Goal: Transaction & Acquisition: Purchase product/service

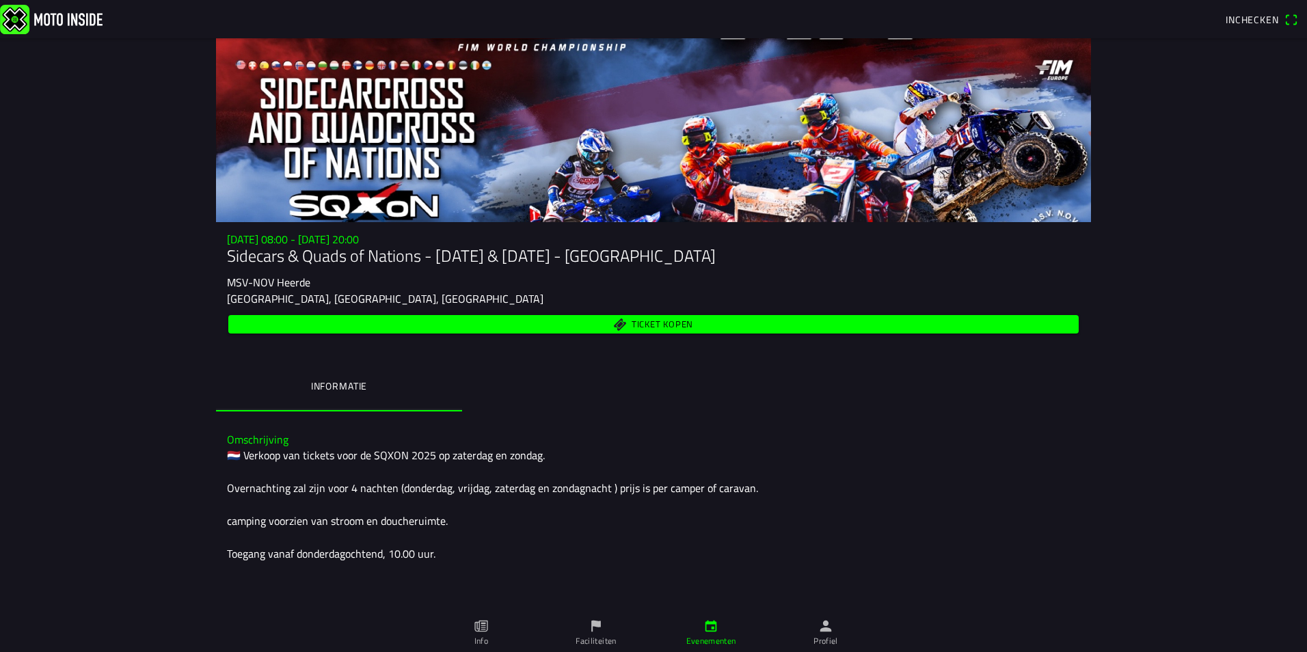
scroll to position [5, 0]
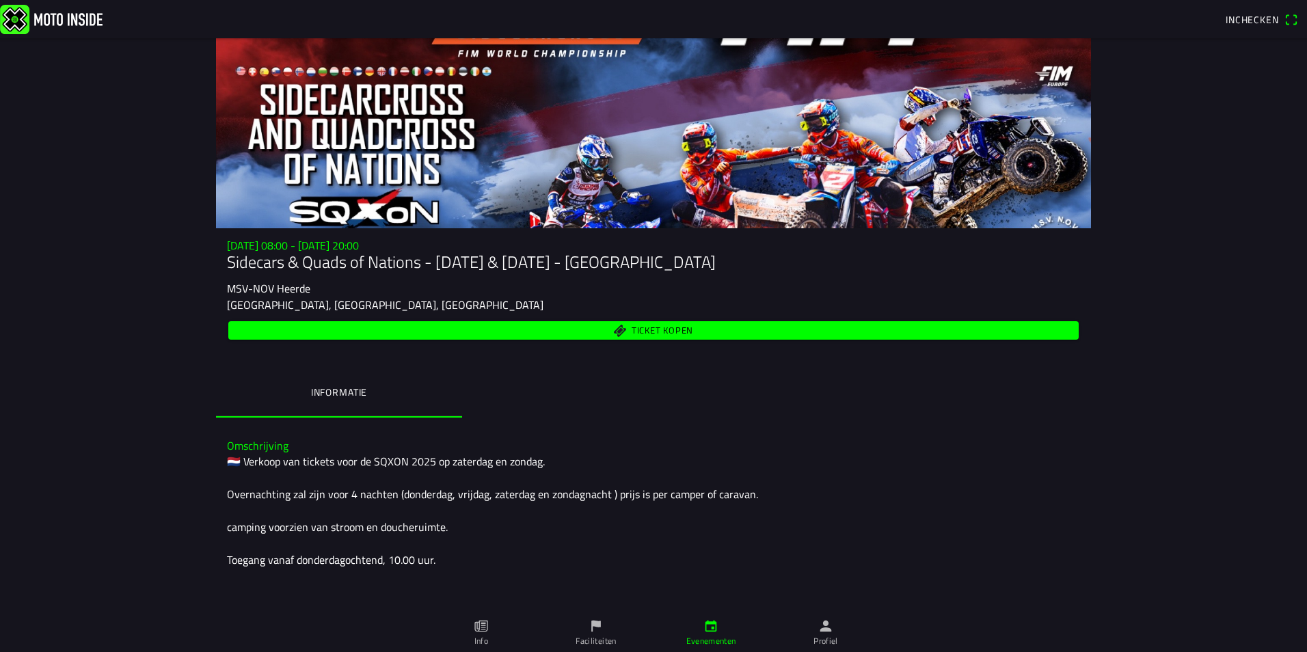
click at [648, 330] on span "Ticket kopen" at bounding box center [663, 330] width 62 height 9
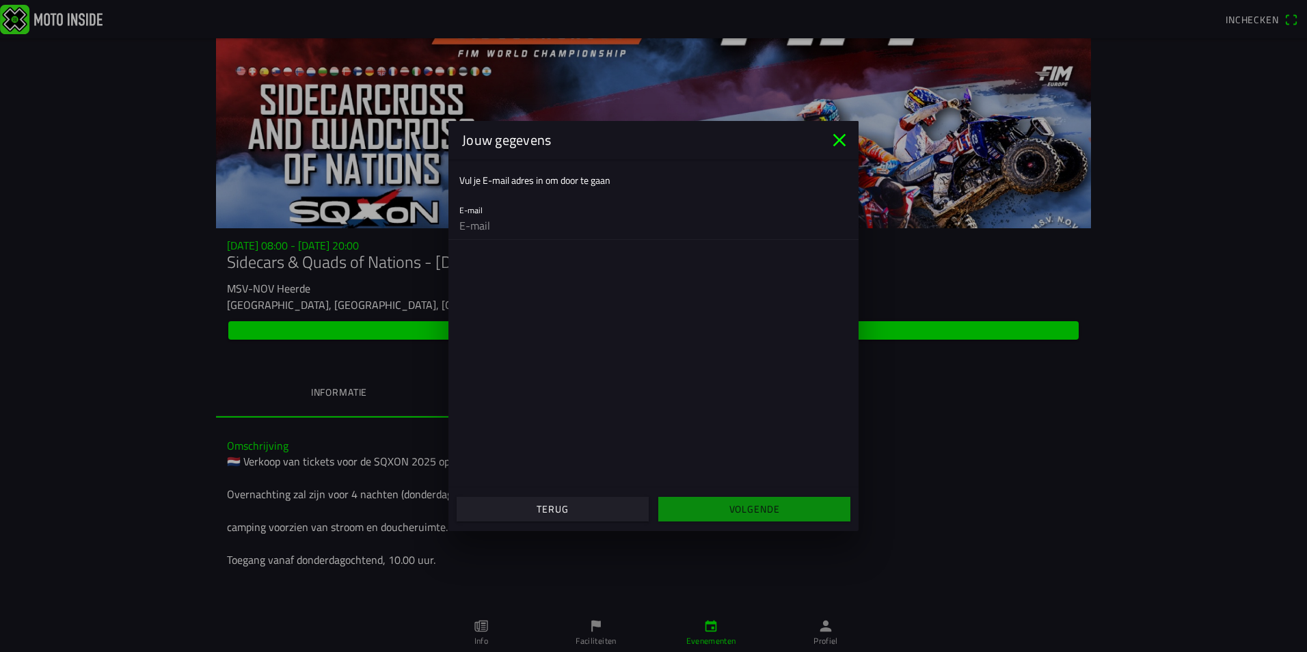
click at [503, 228] on input "email" at bounding box center [653, 225] width 388 height 27
type input "[PERSON_NAME][EMAIL_ADDRESS][DOMAIN_NAME]"
click at [0, 0] on slot "Volgende" at bounding box center [0, 0] width 0 height 0
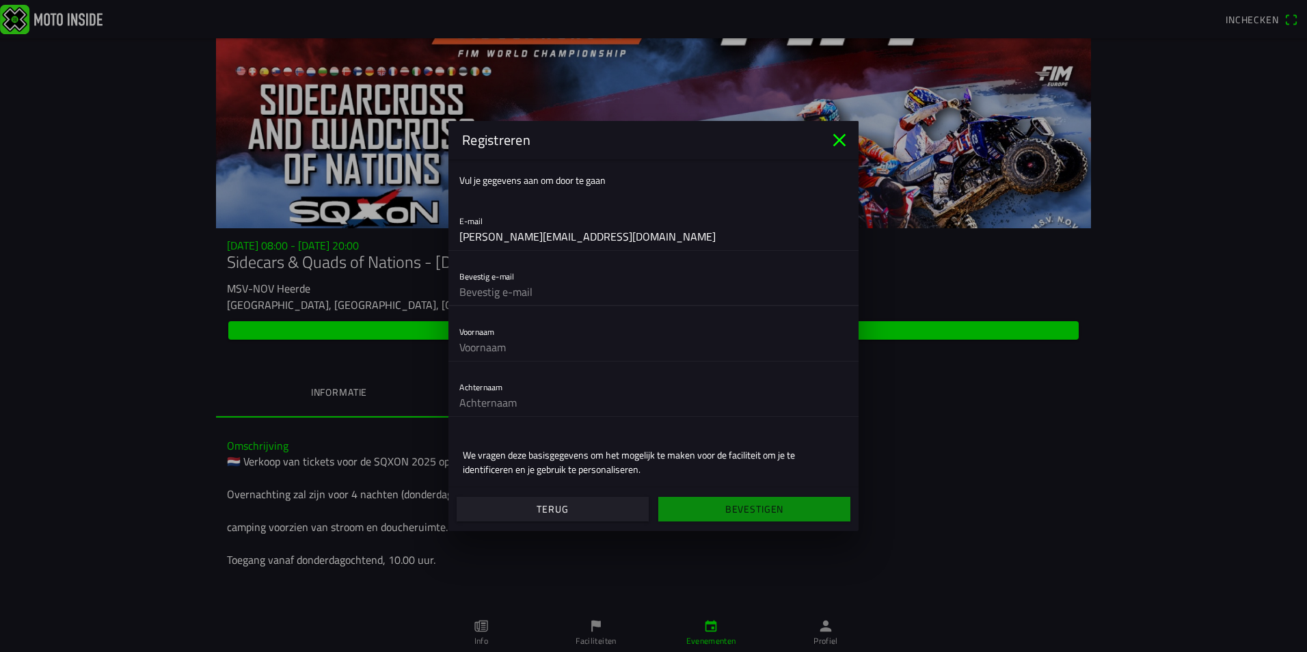
click at [507, 302] on input "text" at bounding box center [653, 291] width 388 height 27
type input "[PERSON_NAME][EMAIL_ADDRESS][DOMAIN_NAME]"
click at [504, 347] on input "text" at bounding box center [653, 347] width 388 height 27
type input "[PERSON_NAME]"
click at [501, 403] on input "text" at bounding box center [653, 402] width 388 height 27
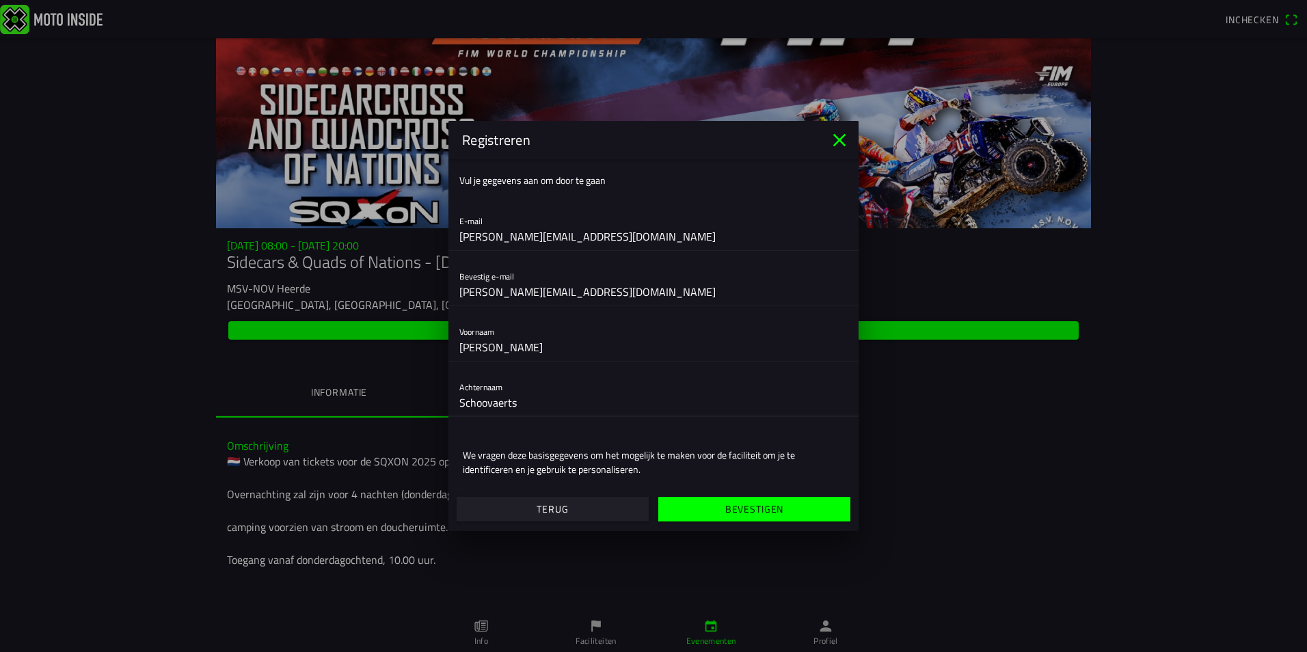
type input "Schoovaerts"
click at [0, 0] on slot "Bevestigen" at bounding box center [0, 0] width 0 height 0
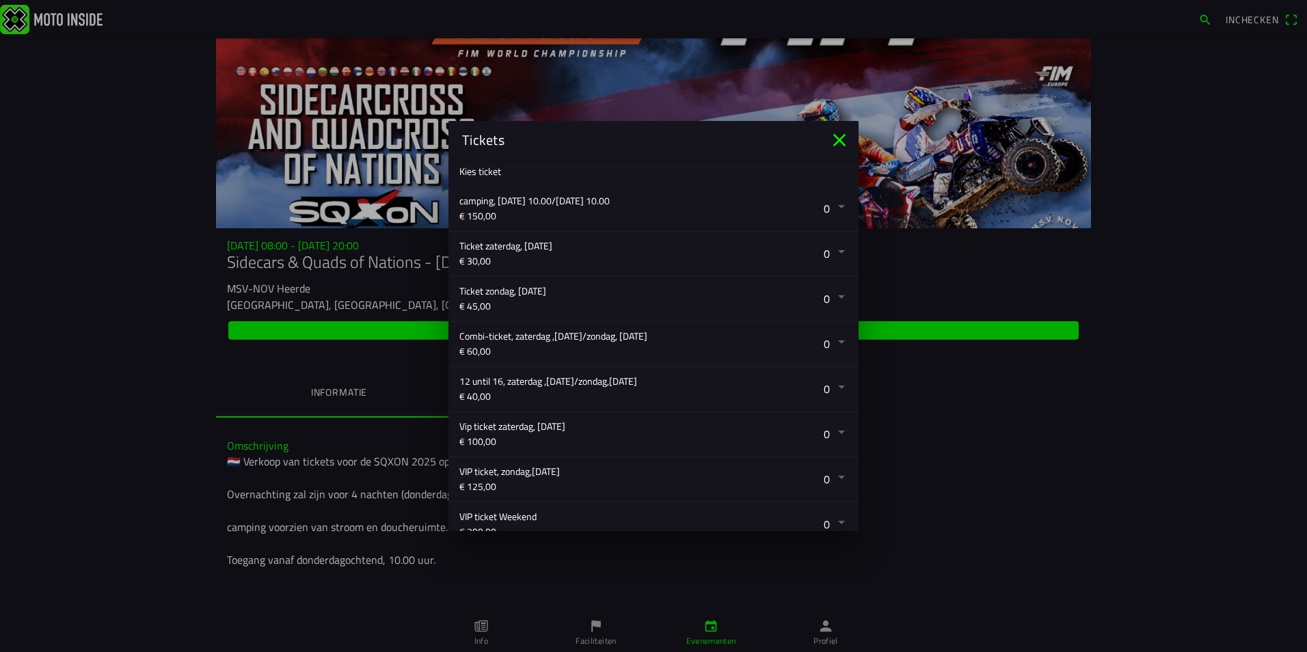
scroll to position [223, 0]
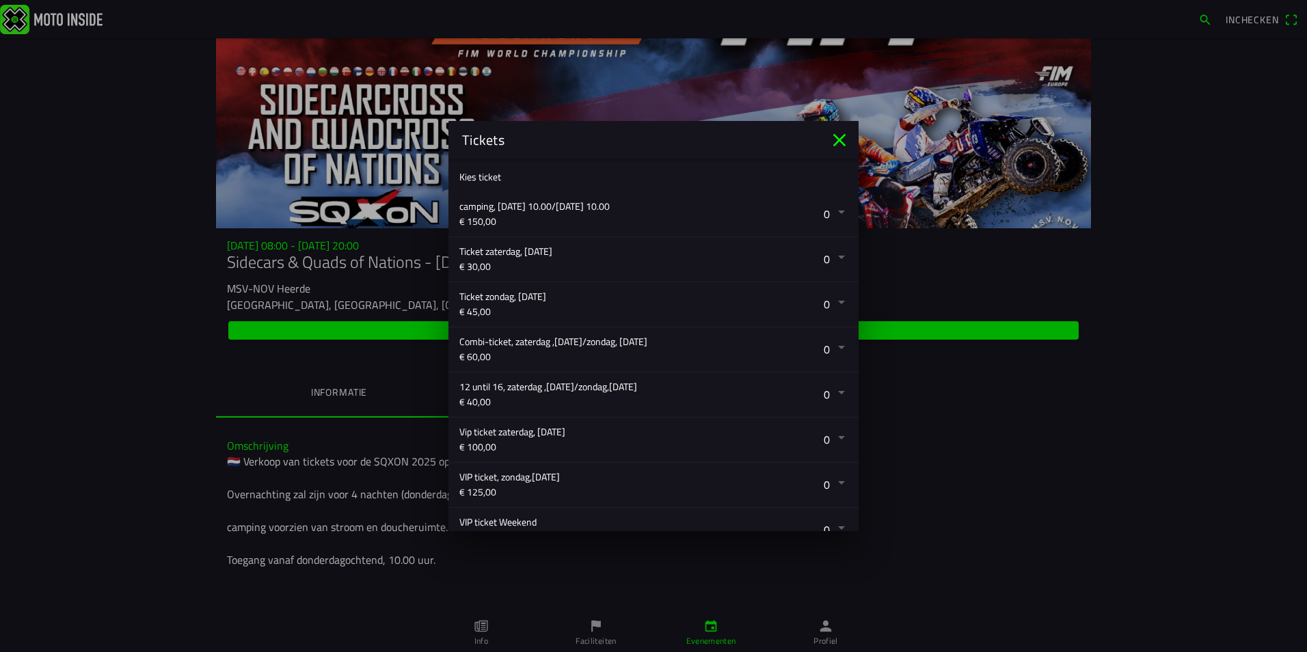
click at [831, 302] on button "button" at bounding box center [658, 304] width 399 height 44
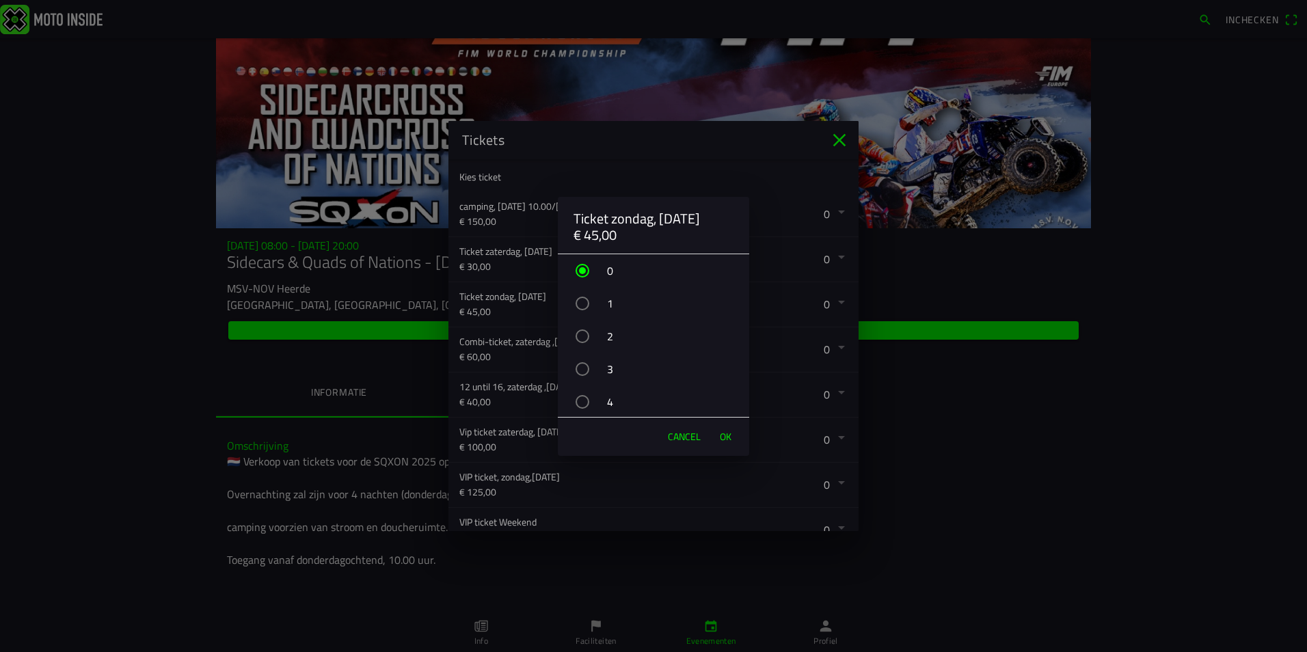
click at [580, 304] on div "button" at bounding box center [583, 304] width 14 height 14
click at [729, 437] on span "OK" at bounding box center [726, 437] width 12 height 14
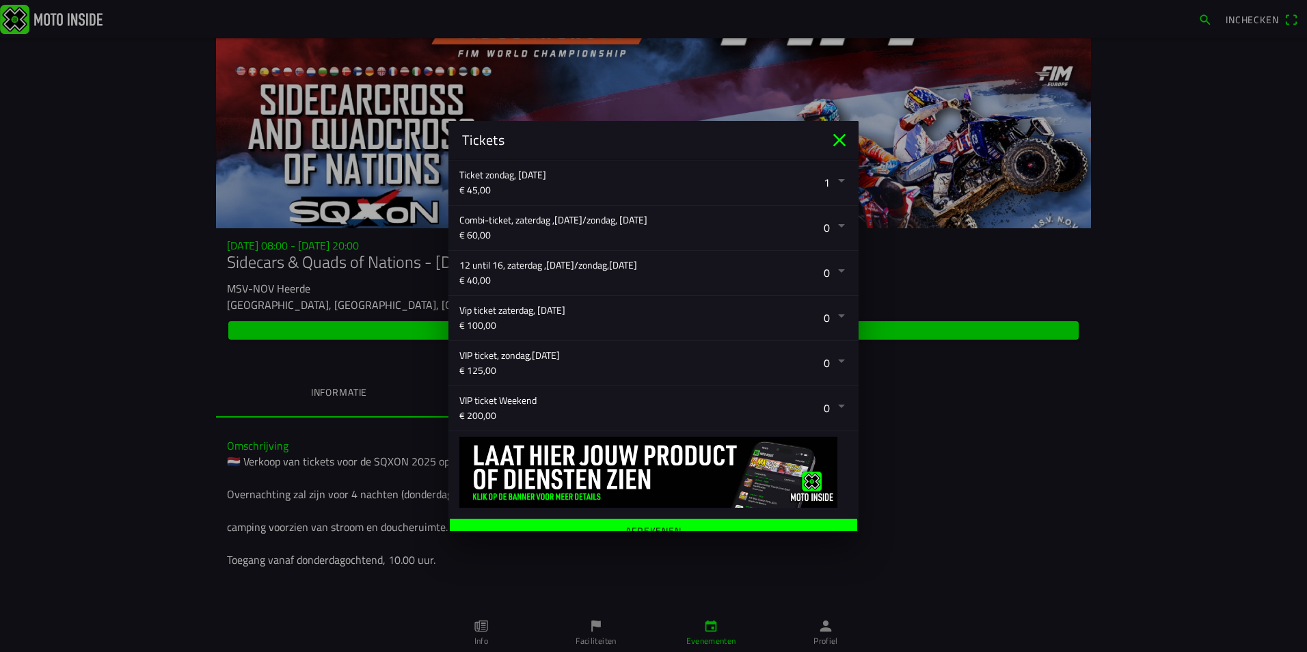
scroll to position [360, 0]
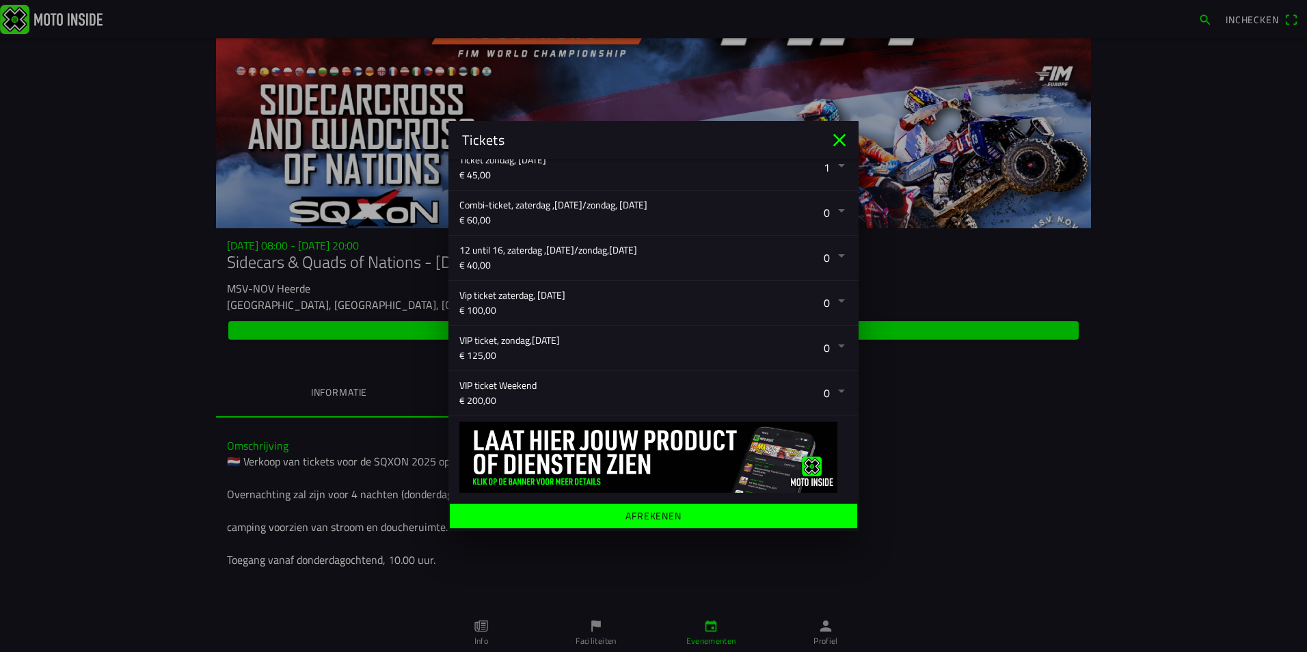
click at [659, 516] on ion-label "Afrekenen" at bounding box center [654, 516] width 56 height 10
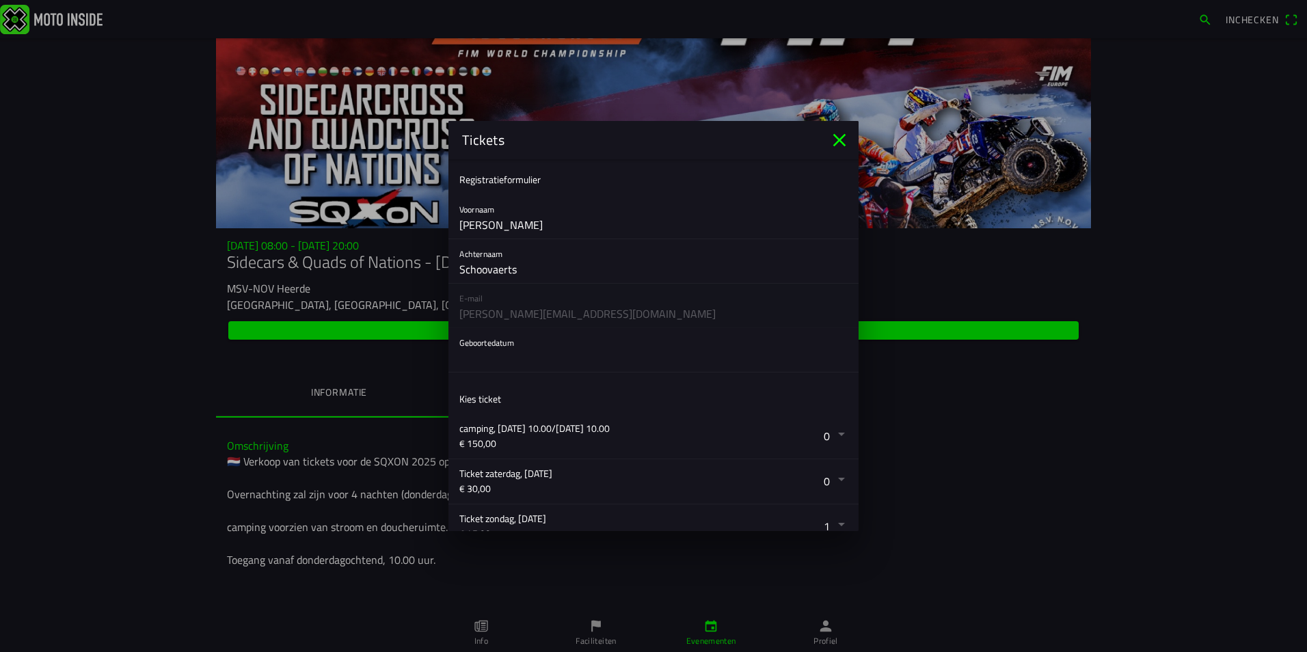
scroll to position [0, 0]
click at [499, 354] on button "button" at bounding box center [658, 351] width 399 height 44
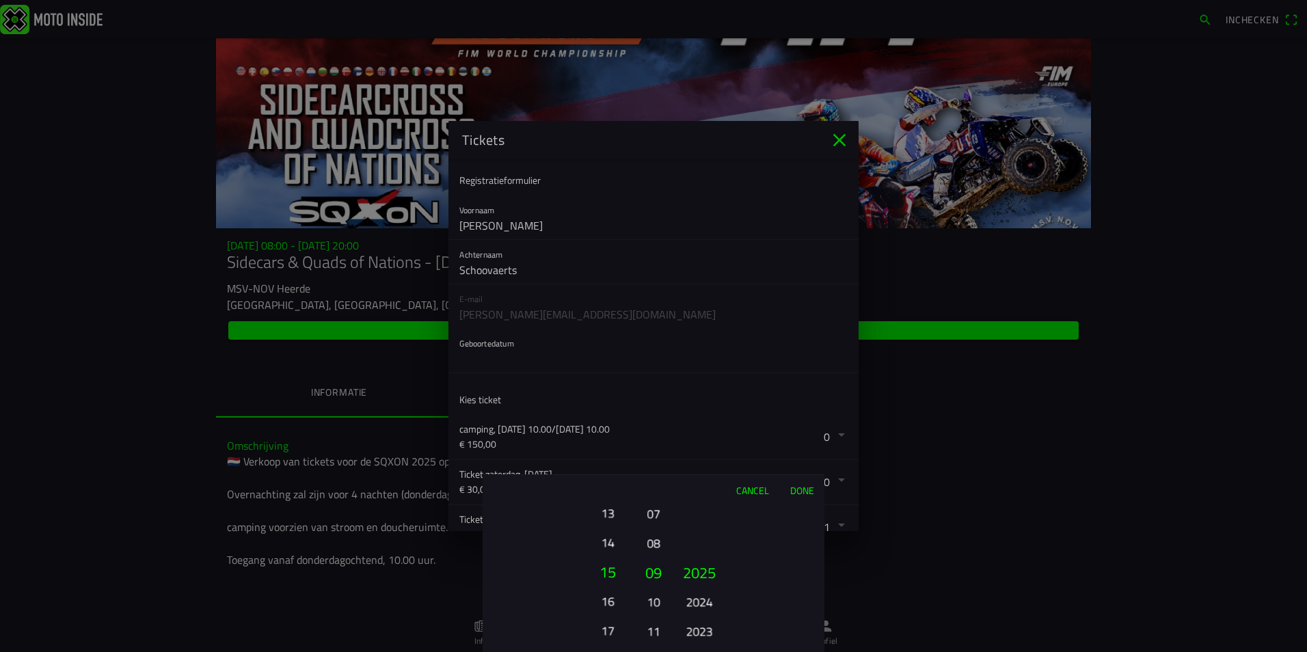
click at [607, 546] on button "14" at bounding box center [608, 543] width 38 height 24
click at [607, 546] on button "15" at bounding box center [608, 543] width 38 height 24
drag, startPoint x: 609, startPoint y: 585, endPoint x: 611, endPoint y: 593, distance: 7.8
click at [611, 593] on button "15" at bounding box center [608, 578] width 46 height 29
drag, startPoint x: 605, startPoint y: 578, endPoint x: 608, endPoint y: 556, distance: 22.7
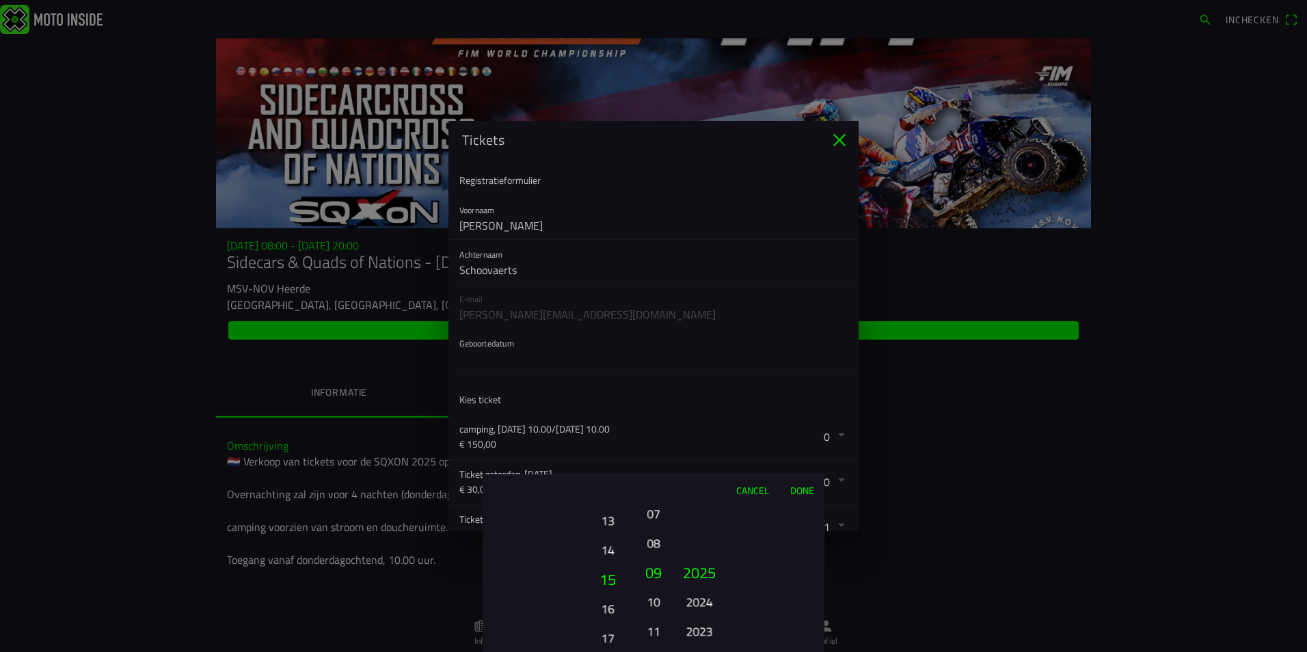
click at [608, 556] on button "14" at bounding box center [608, 550] width 38 height 24
drag, startPoint x: 652, startPoint y: 579, endPoint x: 660, endPoint y: 519, distance: 60.6
click at [660, 519] on button "09" at bounding box center [653, 513] width 19 height 24
drag, startPoint x: 656, startPoint y: 546, endPoint x: 656, endPoint y: 579, distance: 32.8
click at [656, 579] on button "11" at bounding box center [653, 575] width 23 height 29
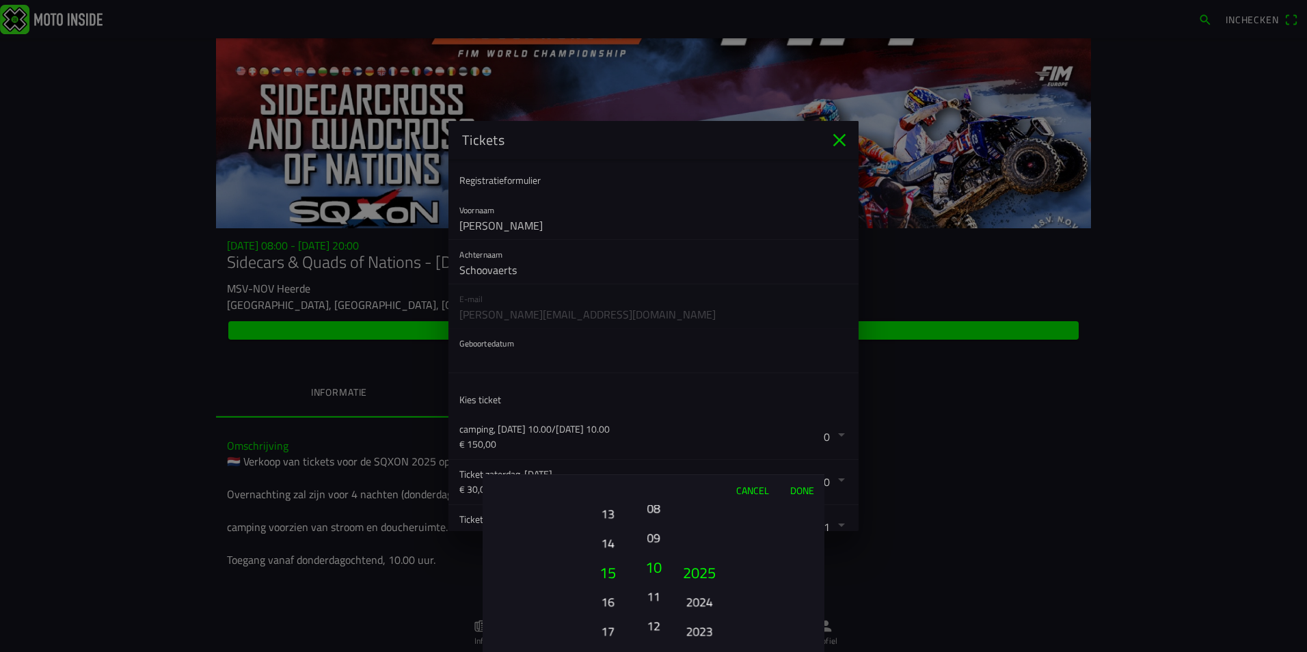
click at [653, 575] on button "10" at bounding box center [653, 566] width 23 height 29
drag, startPoint x: 609, startPoint y: 574, endPoint x: 611, endPoint y: 591, distance: 17.2
click at [611, 591] on button "15" at bounding box center [608, 593] width 38 height 24
click at [651, 568] on button "09" at bounding box center [653, 572] width 23 height 29
drag, startPoint x: 659, startPoint y: 578, endPoint x: 660, endPoint y: 559, distance: 18.5
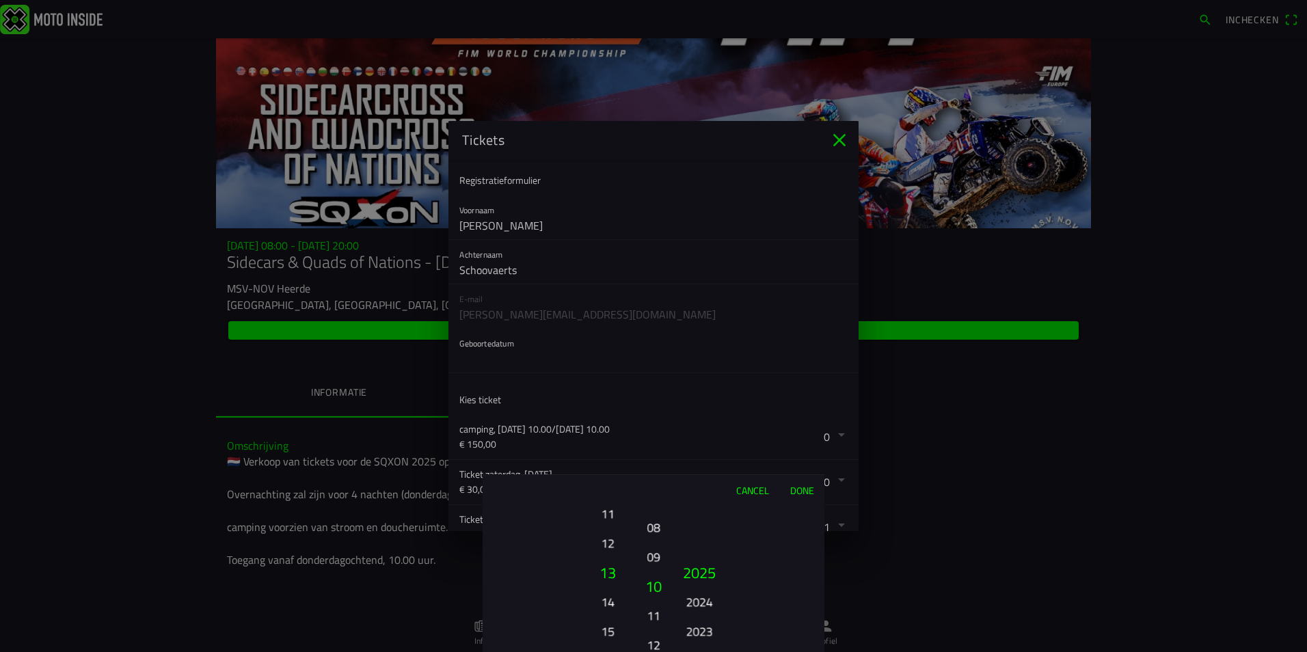
click at [660, 561] on button "09" at bounding box center [653, 557] width 19 height 24
drag, startPoint x: 615, startPoint y: 581, endPoint x: 615, endPoint y: 563, distance: 17.8
click at [615, 563] on button "13" at bounding box center [608, 555] width 38 height 24
drag, startPoint x: 702, startPoint y: 576, endPoint x: 711, endPoint y: 495, distance: 81.9
click at [714, 498] on div "Cancel Done 01 02 03 04 05 06 07 08 09 10 11 12 13 14 15 16 17 18 19 20 21 22 2…" at bounding box center [654, 564] width 342 height 178
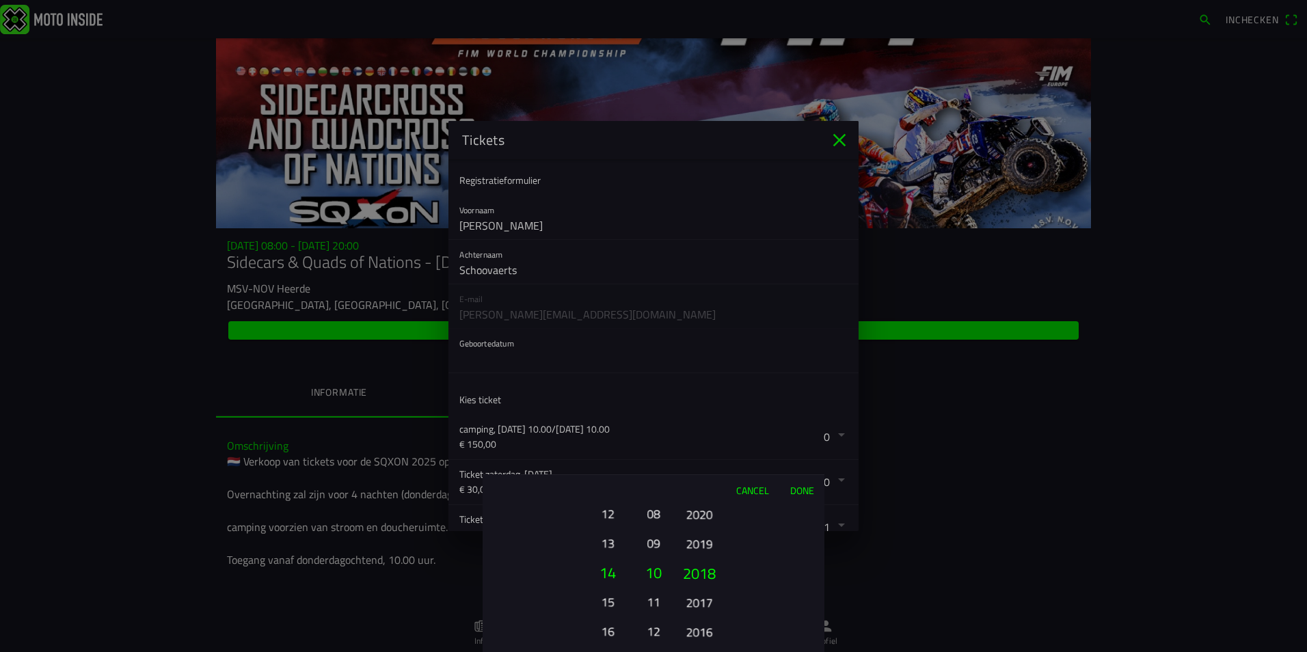
drag, startPoint x: 704, startPoint y: 615, endPoint x: 708, endPoint y: 457, distance: 157.3
click at [708, 457] on ion-picker "Cancel Done 01 02 03 04 05 06 07 08 09 10 11 12 13 14 15 16 17 18 19 20 21 22 2…" at bounding box center [653, 326] width 1307 height 652
drag, startPoint x: 702, startPoint y: 604, endPoint x: 678, endPoint y: 468, distance: 139.0
click at [688, 484] on div "Cancel Done 01 02 03 04 05 06 07 08 09 10 11 12 13 14 15 16 17 18 19 20 21 22 2…" at bounding box center [654, 564] width 342 height 178
drag, startPoint x: 701, startPoint y: 618, endPoint x: 680, endPoint y: 495, distance: 124.8
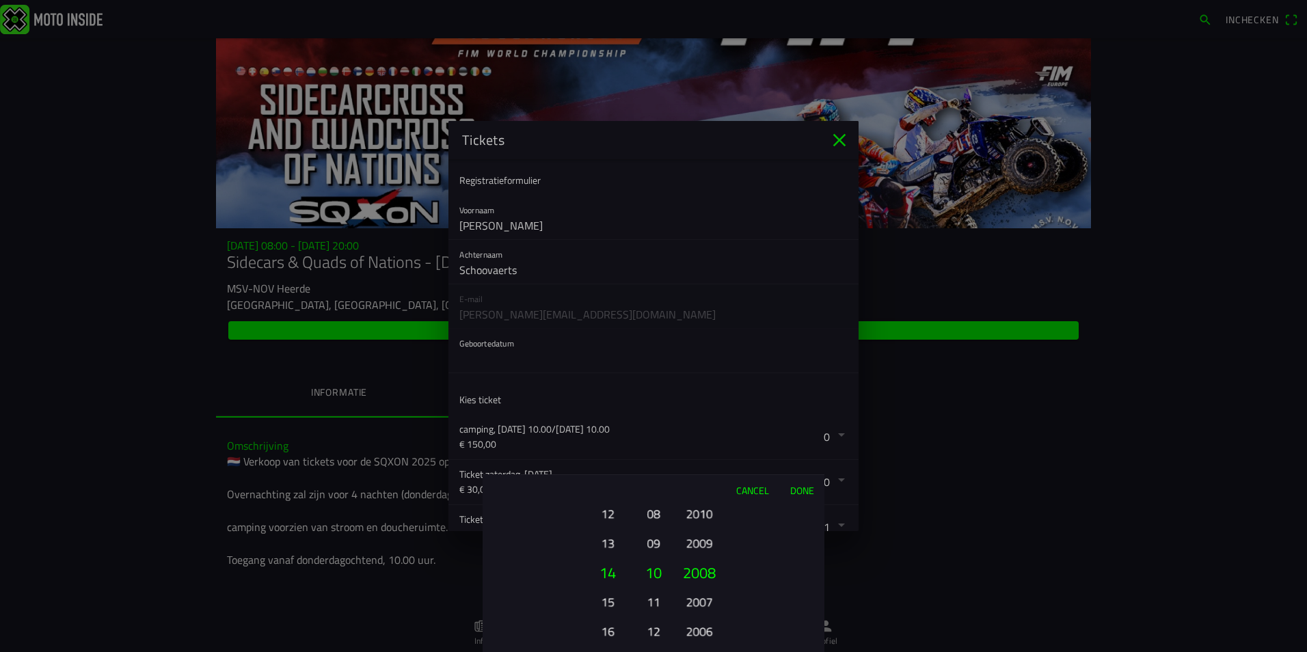
click at [680, 497] on div "Cancel Done 01 02 03 04 05 06 07 08 09 10 11 12 13 14 15 16 17 18 19 20 21 22 2…" at bounding box center [654, 564] width 342 height 178
drag, startPoint x: 703, startPoint y: 601, endPoint x: 702, endPoint y: 441, distance: 160.0
click at [701, 442] on ion-picker "Cancel Done 01 02 03 04 05 06 07 08 09 10 11 12 13 14 15 16 17 18 19 20 21 22 2…" at bounding box center [653, 326] width 1307 height 652
drag, startPoint x: 704, startPoint y: 600, endPoint x: 702, endPoint y: 502, distance: 97.8
click at [702, 503] on div "Cancel Done 01 02 03 04 05 06 07 08 09 10 11 12 13 14 15 16 17 18 19 20 21 22 2…" at bounding box center [654, 564] width 342 height 178
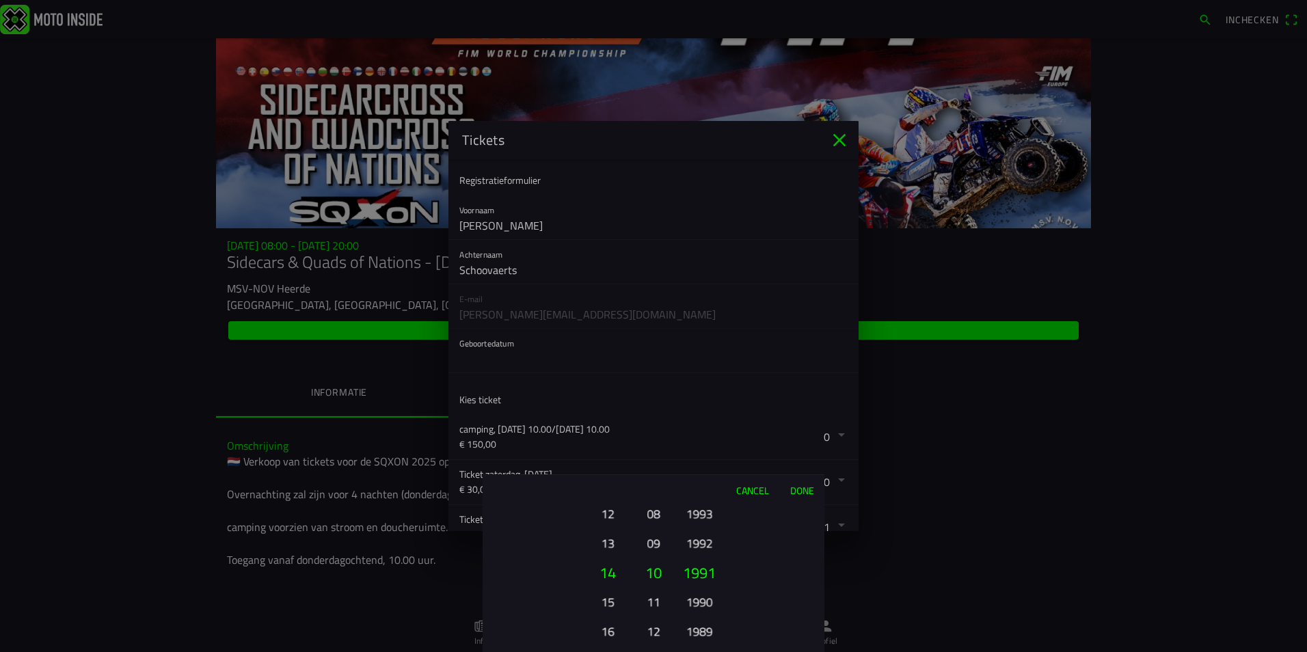
drag, startPoint x: 700, startPoint y: 596, endPoint x: 704, endPoint y: 486, distance: 110.1
click at [704, 486] on div "Cancel Done 01 02 03 04 05 06 07 08 09 10 11 12 13 14 15 16 17 18 19 20 21 22 2…" at bounding box center [654, 564] width 342 height 178
drag, startPoint x: 706, startPoint y: 578, endPoint x: 717, endPoint y: 490, distance: 88.9
click at [717, 492] on div "Cancel Done 01 02 03 04 05 06 07 08 09 10 11 12 13 14 15 16 17 18 19 20 21 22 2…" at bounding box center [654, 564] width 342 height 178
drag, startPoint x: 702, startPoint y: 578, endPoint x: 698, endPoint y: 520, distance: 58.3
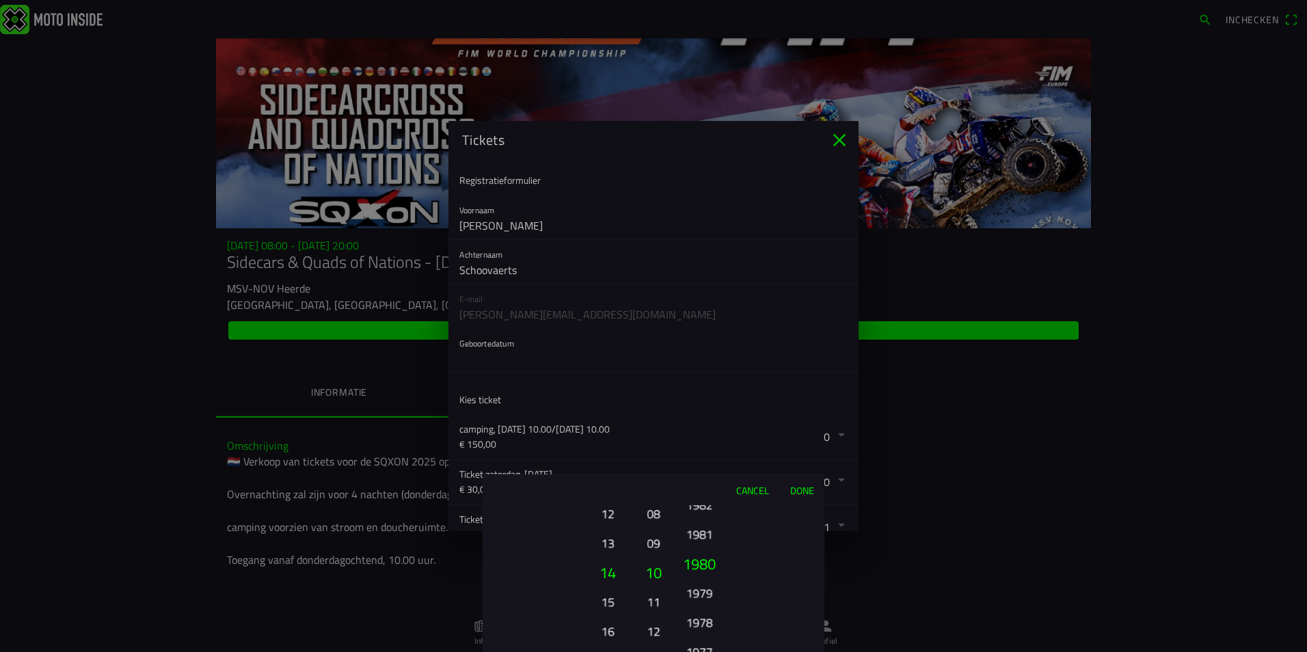
click at [699, 549] on button "1980" at bounding box center [699, 563] width 46 height 29
drag, startPoint x: 708, startPoint y: 580, endPoint x: 702, endPoint y: 527, distance: 53.1
click at [702, 558] on button "1977" at bounding box center [699, 572] width 46 height 29
click at [808, 490] on button "Done" at bounding box center [801, 490] width 45 height 30
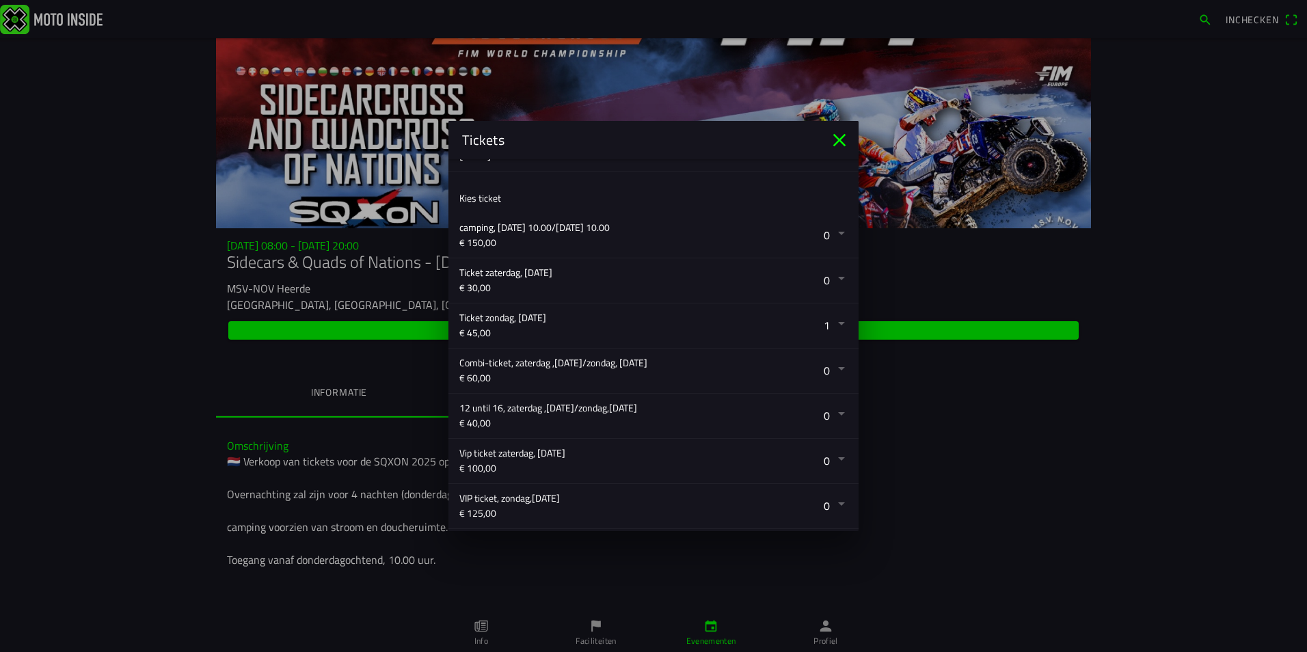
scroll to position [389, 0]
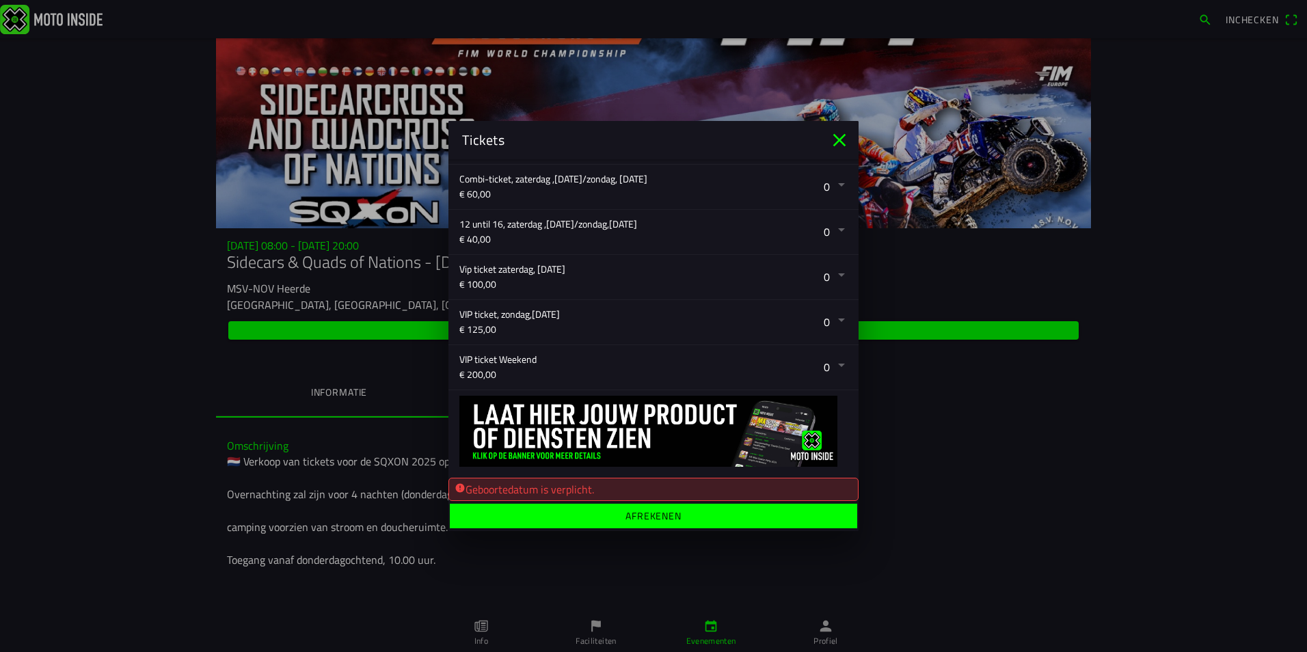
click at [626, 516] on ion-label "Afrekenen" at bounding box center [654, 516] width 56 height 10
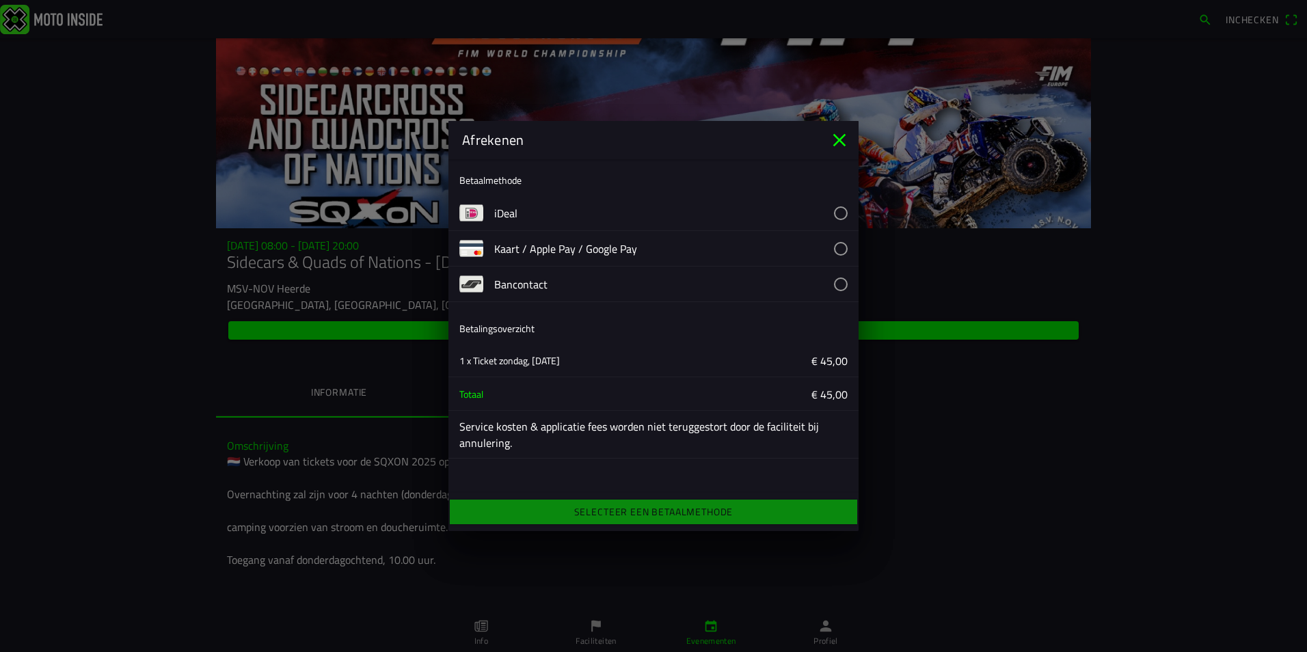
click at [0, 0] on slot "1 x Ticket zondag, [DATE]" at bounding box center [0, 0] width 0 height 0
click at [843, 139] on icon "close" at bounding box center [840, 140] width 22 height 22
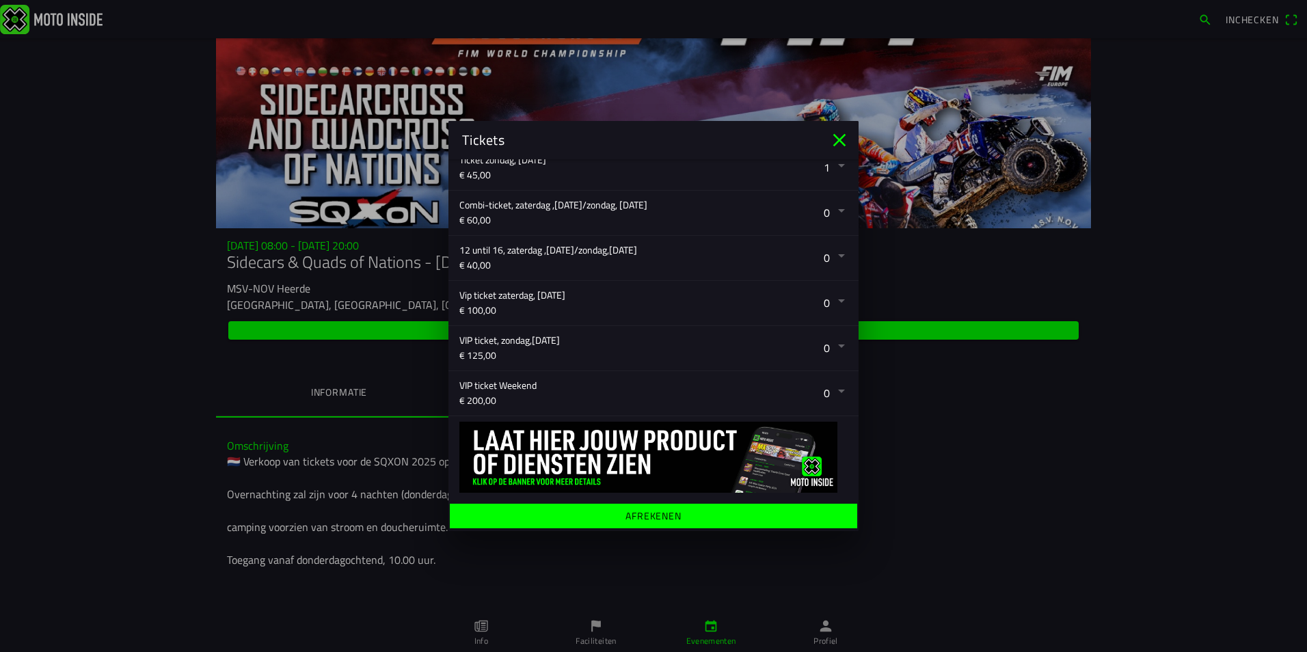
scroll to position [295, 0]
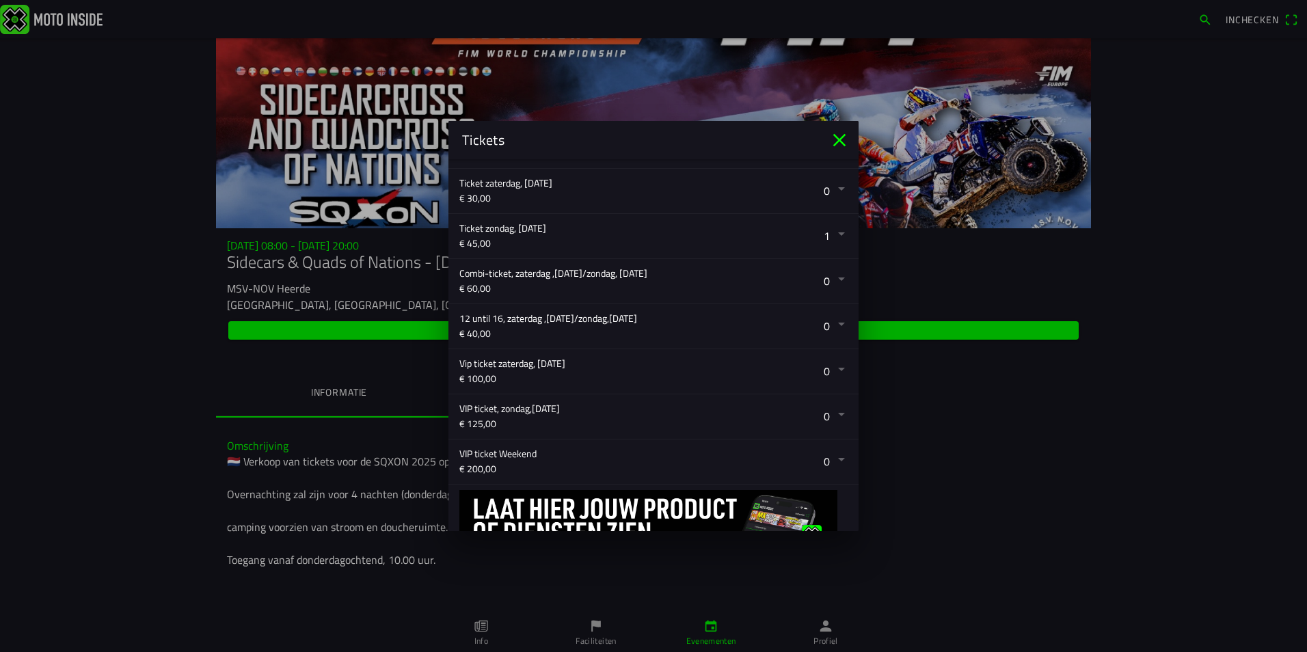
click at [830, 278] on button "button" at bounding box center [658, 281] width 399 height 44
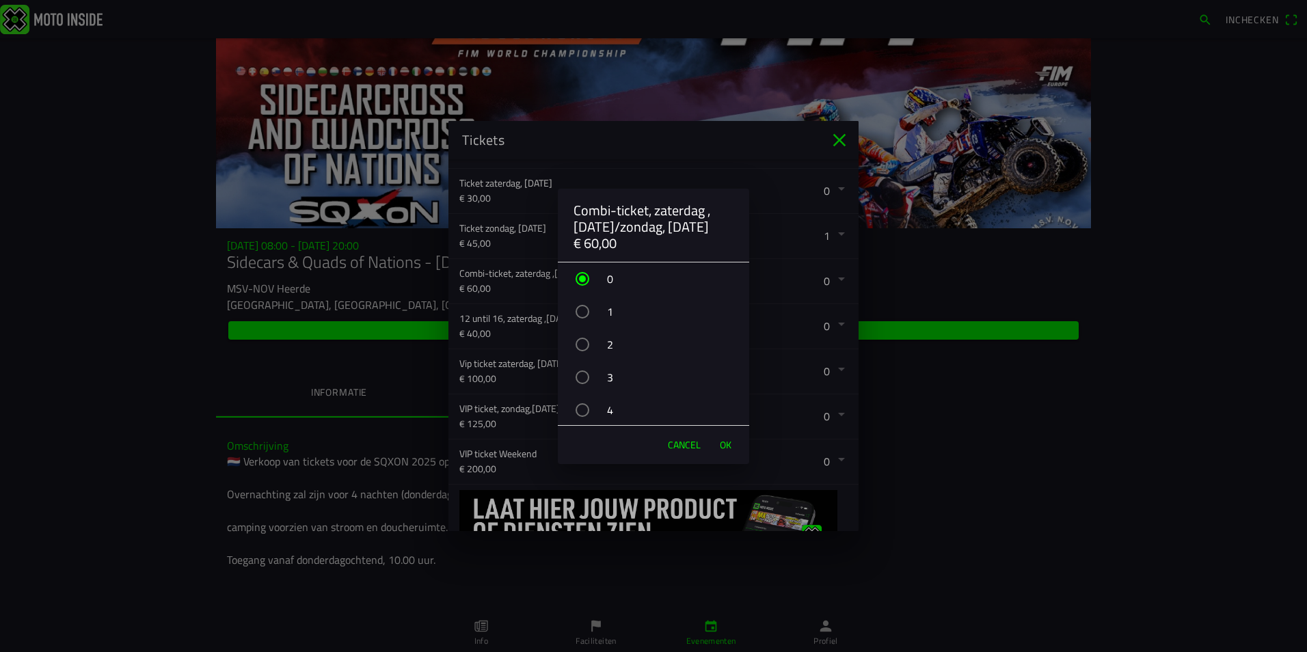
click at [584, 311] on div "button" at bounding box center [583, 312] width 14 height 14
click at [724, 442] on span "OK" at bounding box center [726, 445] width 12 height 14
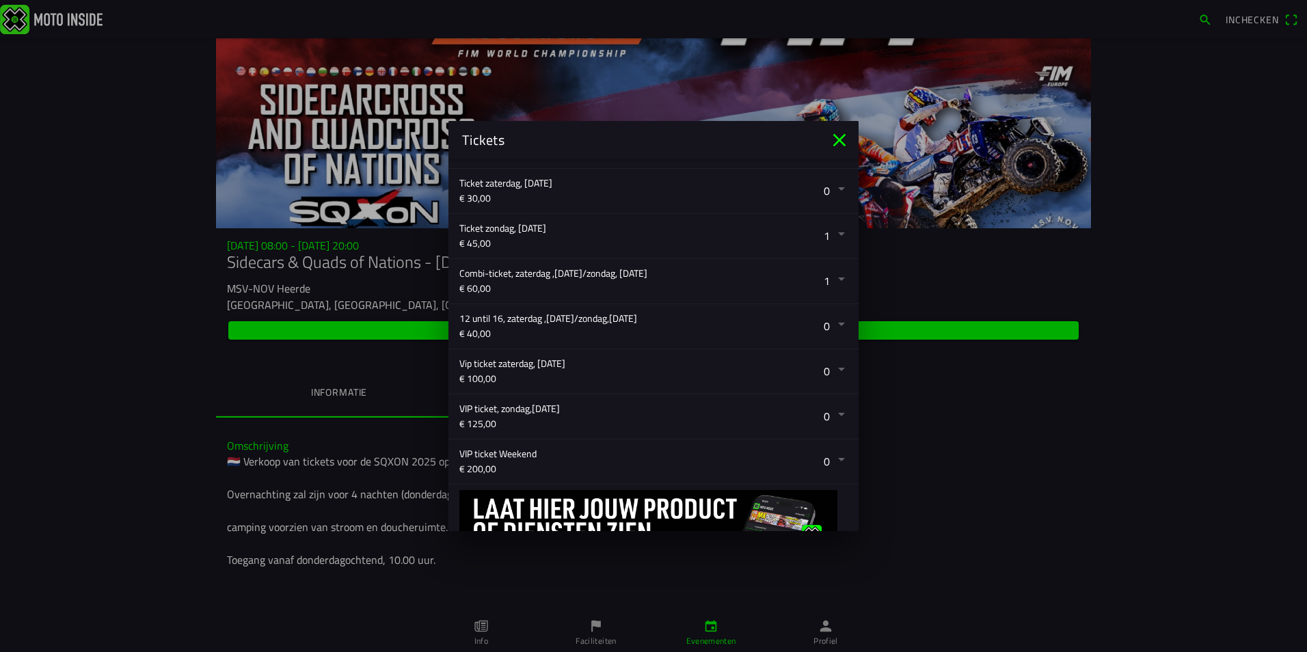
click at [834, 235] on button "button" at bounding box center [658, 236] width 399 height 44
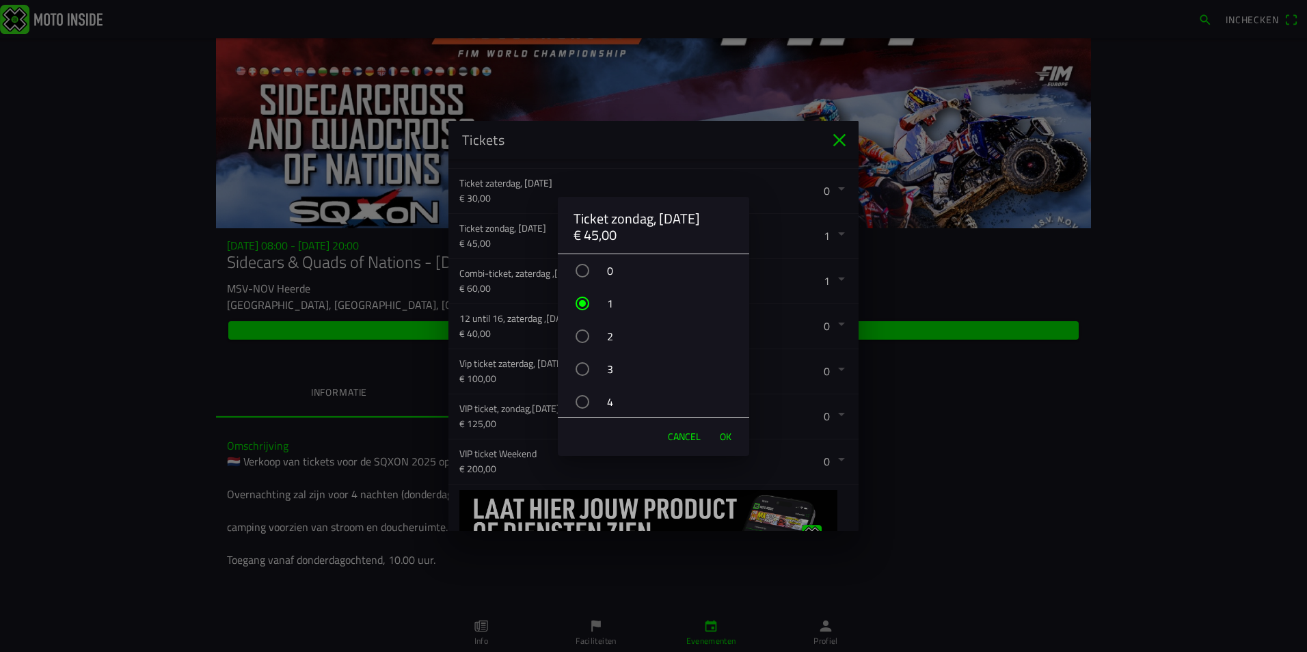
click at [586, 271] on div "button" at bounding box center [583, 271] width 14 height 14
click at [727, 438] on span "OK" at bounding box center [726, 437] width 12 height 14
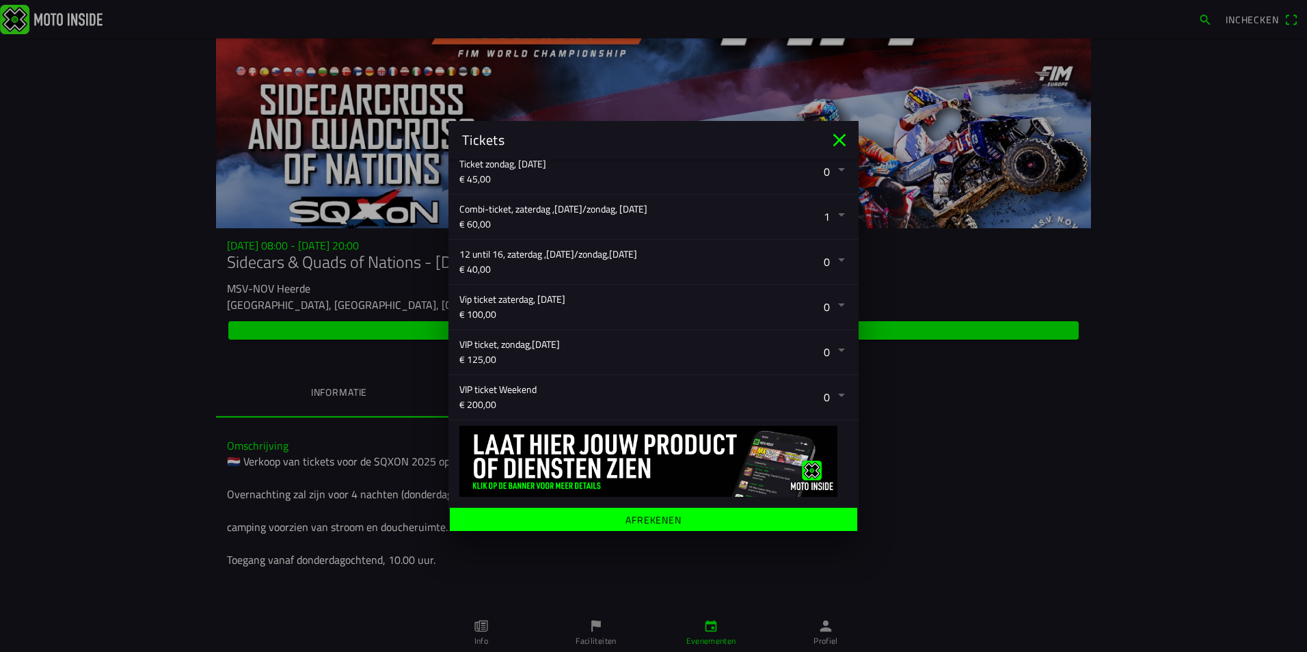
scroll to position [363, 0]
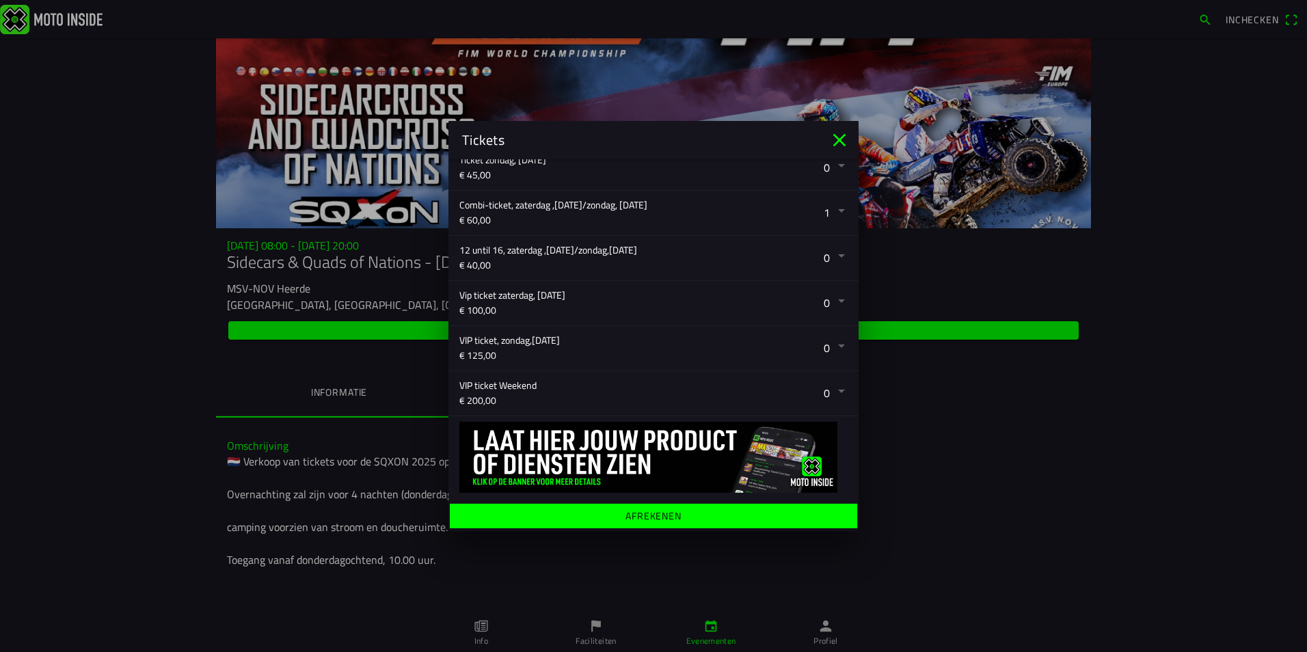
click at [653, 516] on ion-label "Afrekenen" at bounding box center [654, 516] width 56 height 10
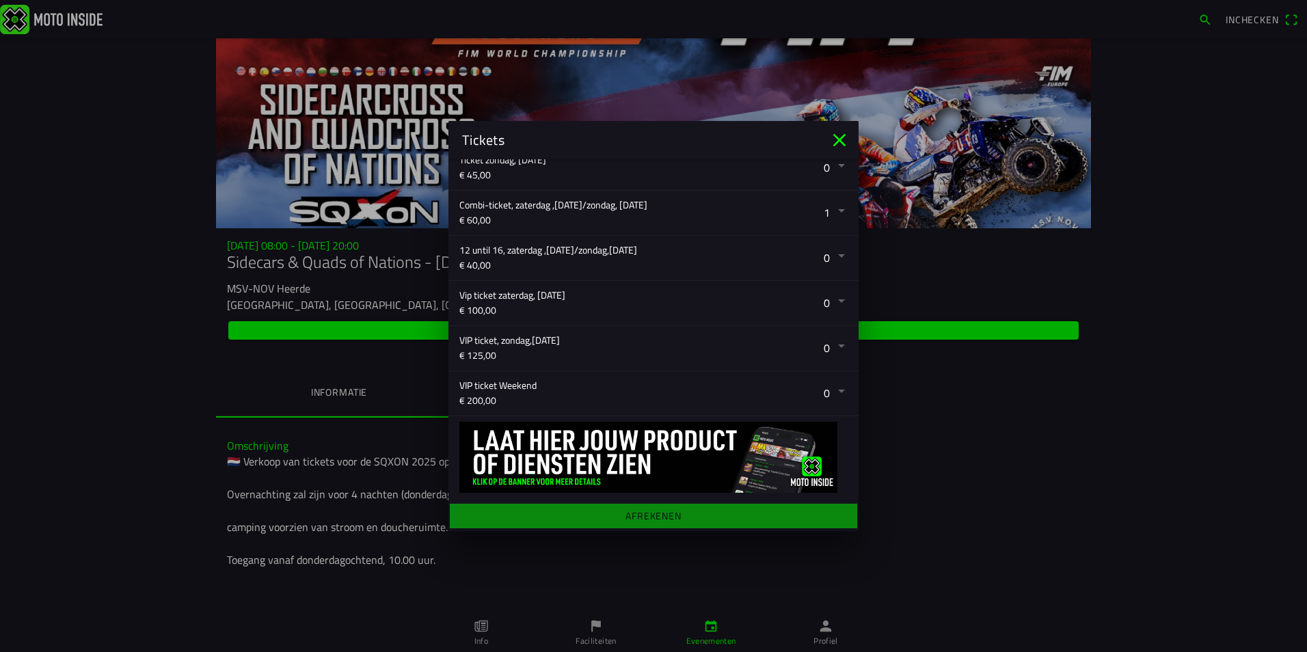
click at [466, 626] on ion-backdrop at bounding box center [653, 326] width 1307 height 652
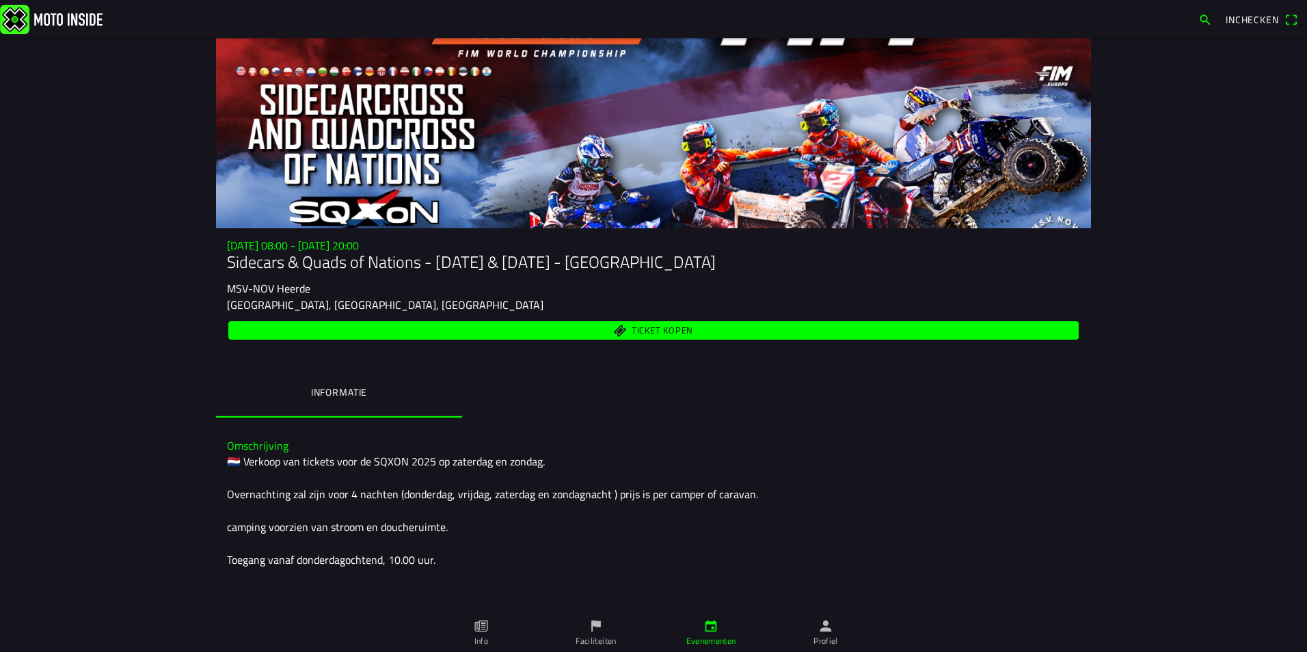
click at [479, 628] on ion-backdrop at bounding box center [653, 326] width 1307 height 652
click at [480, 628] on icon "paper" at bounding box center [481, 626] width 15 height 15
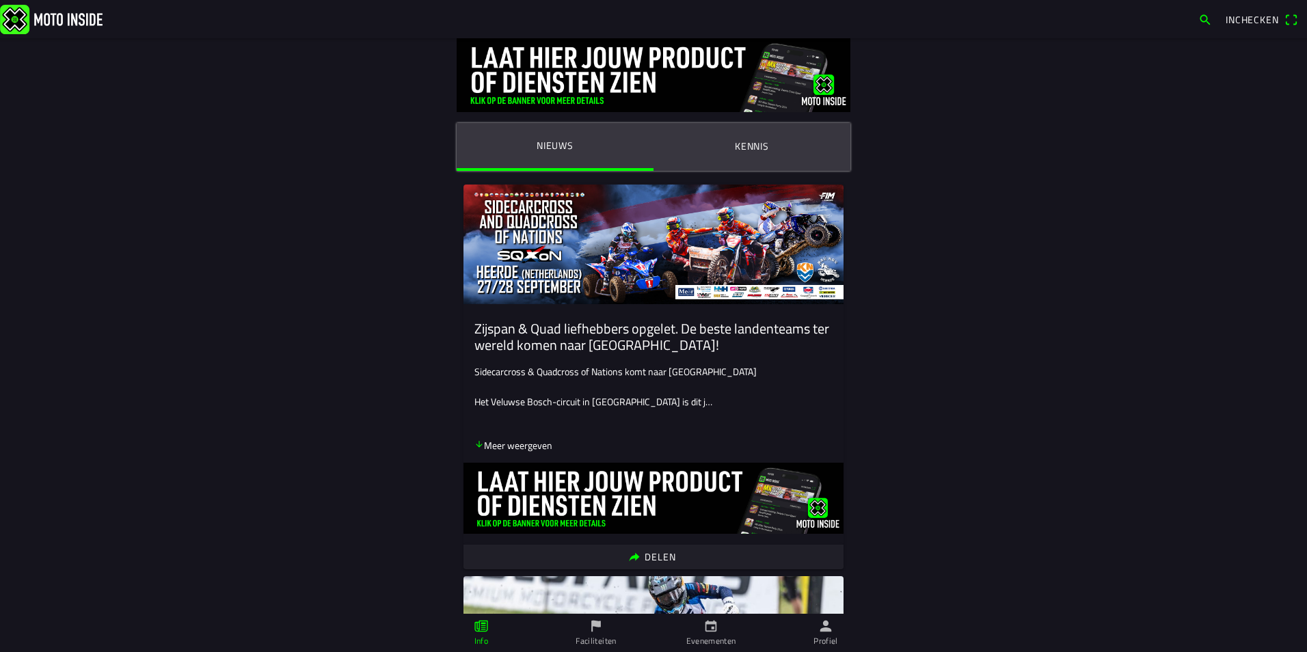
click at [757, 146] on ion-label "Kennis" at bounding box center [752, 146] width 34 height 15
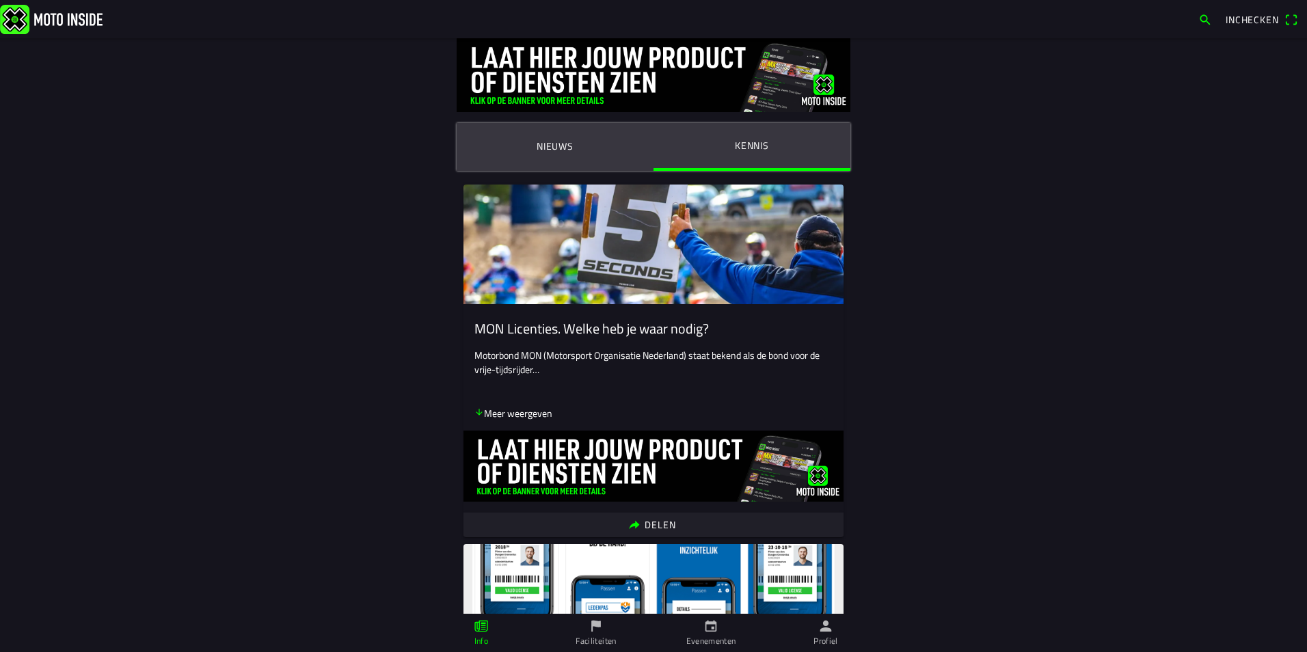
click at [559, 142] on ion-label "Nieuws" at bounding box center [555, 146] width 37 height 15
